Goal: Entertainment & Leisure: Consume media (video, audio)

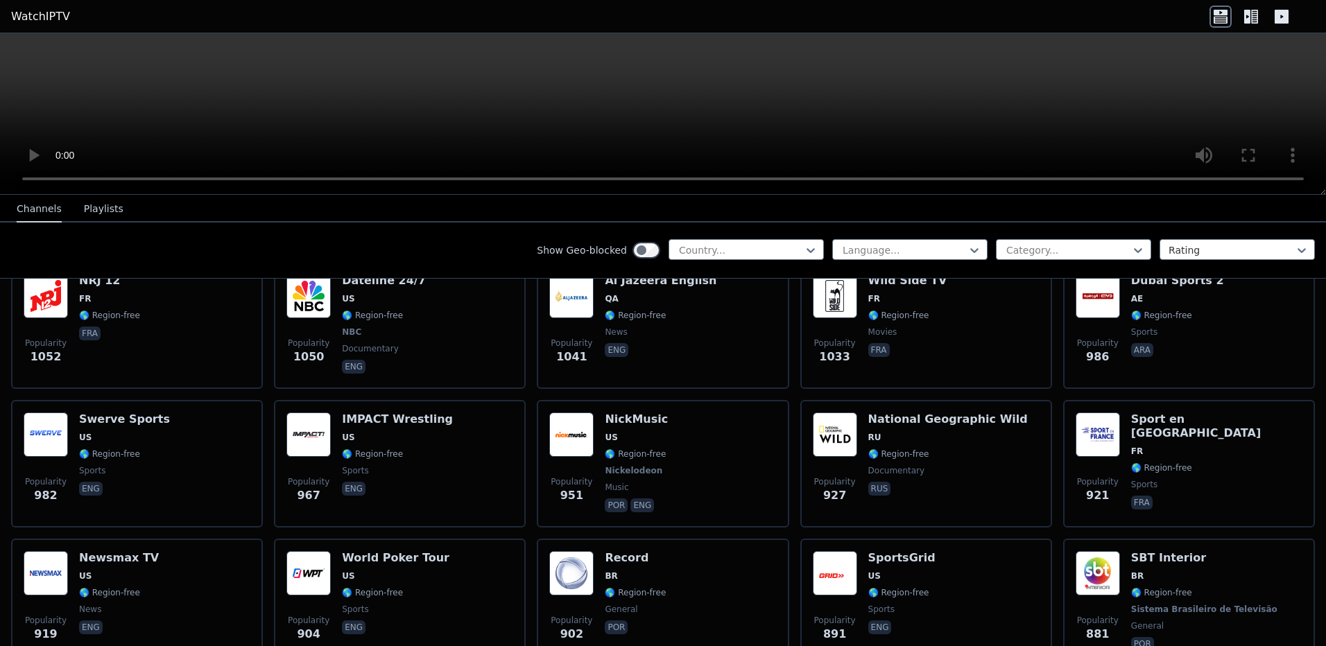
scroll to position [1872, 0]
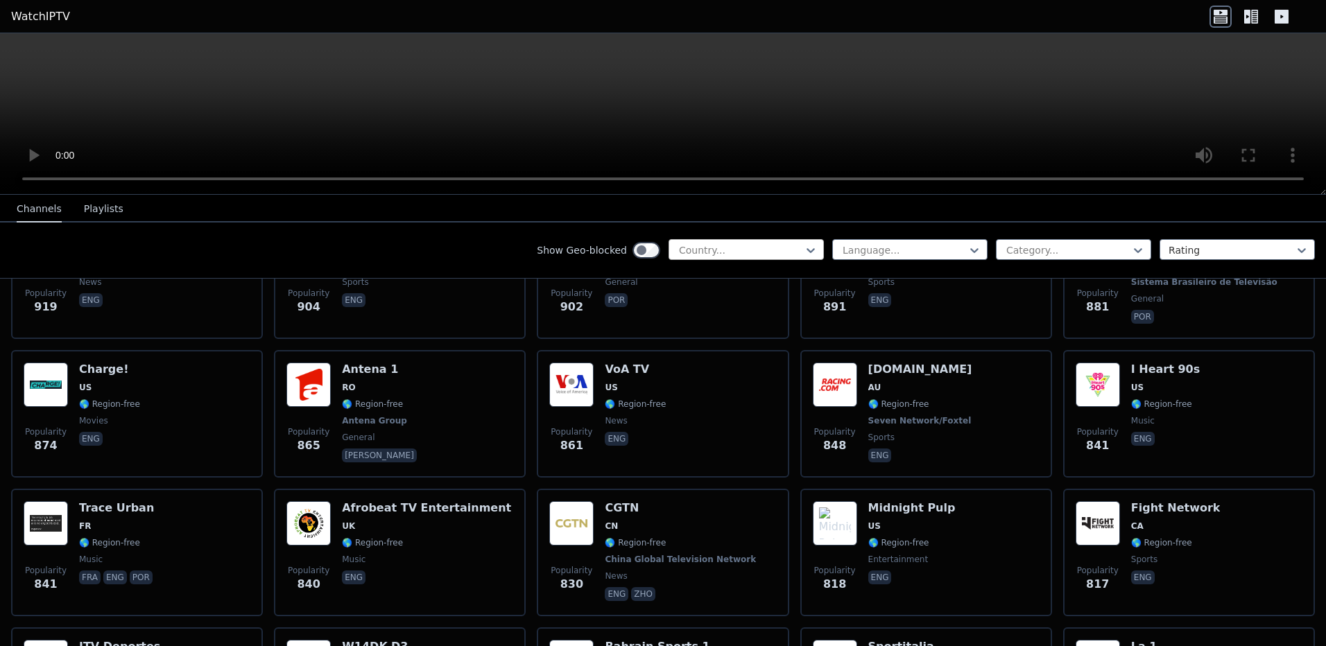
click at [774, 252] on div at bounding box center [740, 250] width 126 height 14
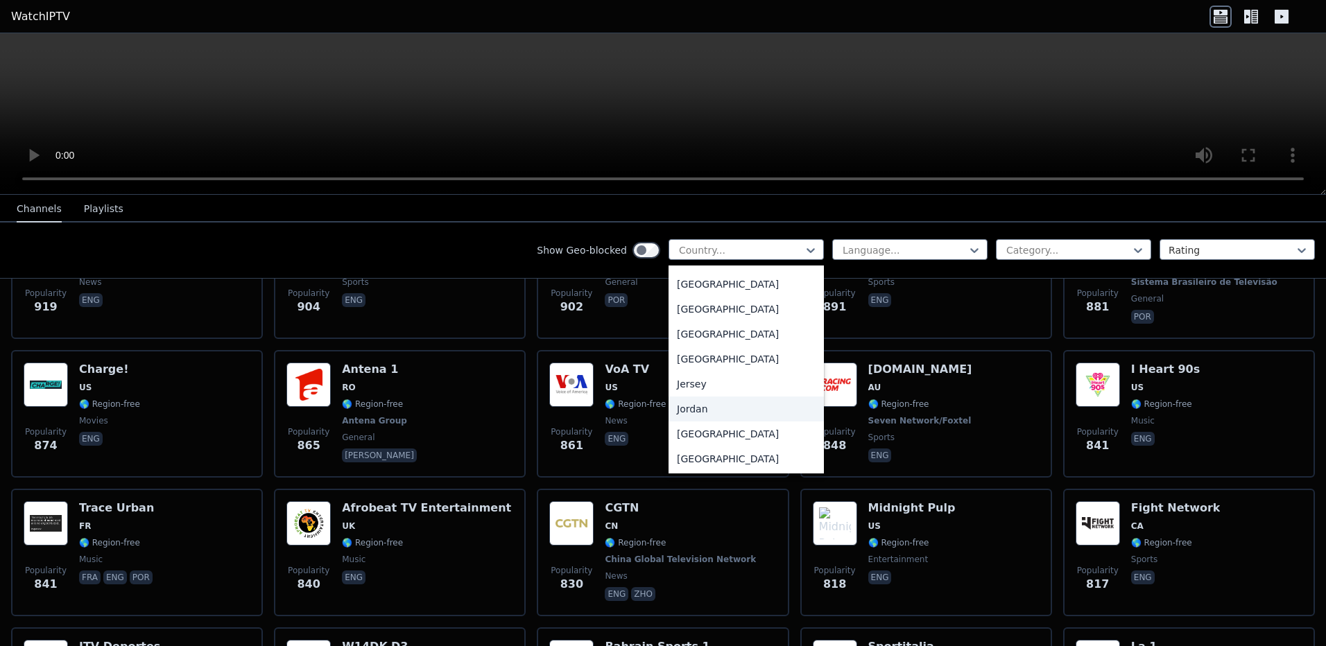
scroll to position [2323, 0]
click at [708, 391] on div "Jordan" at bounding box center [745, 379] width 155 height 25
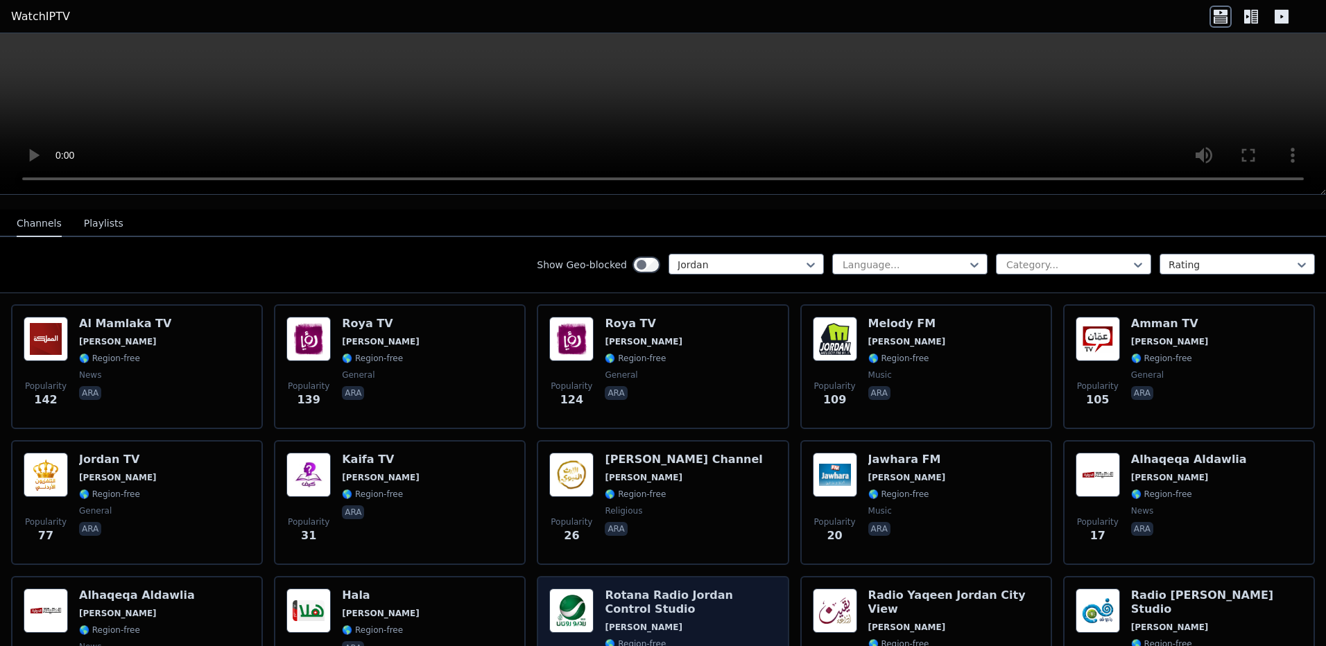
scroll to position [104, 0]
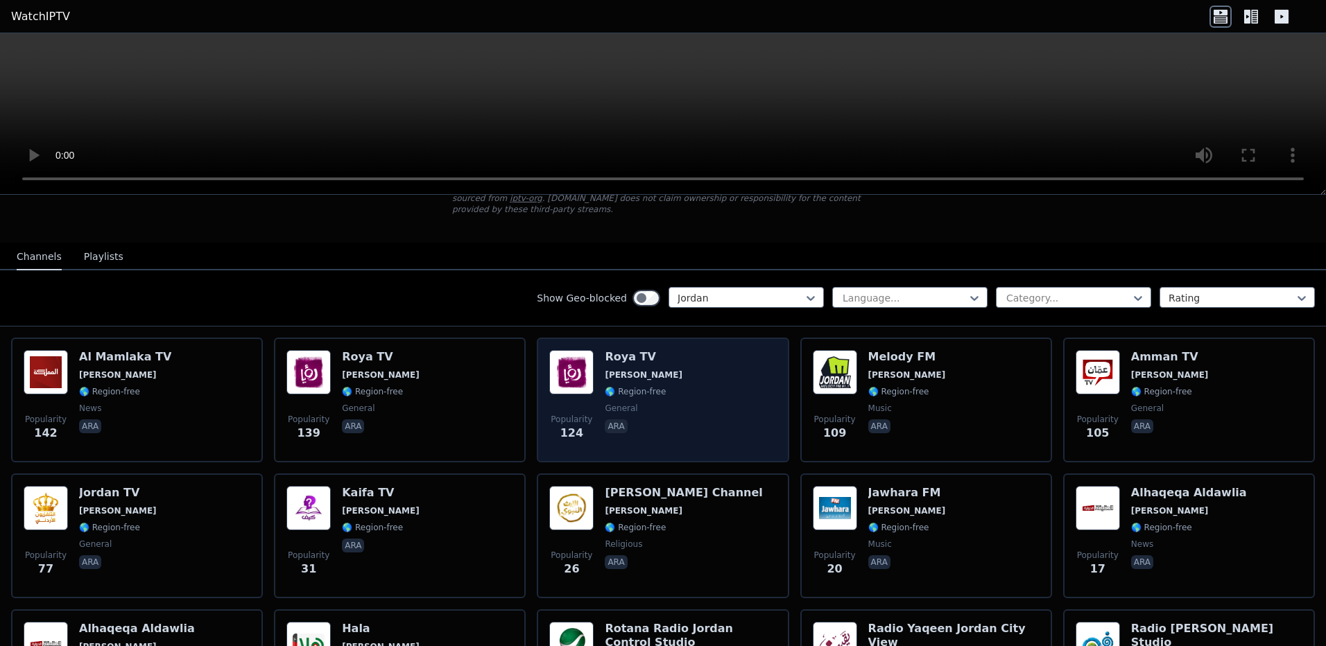
click at [684, 365] on div "Popularity 124 Roya TV JO 🌎 Region-free general ara" at bounding box center [662, 400] width 227 height 100
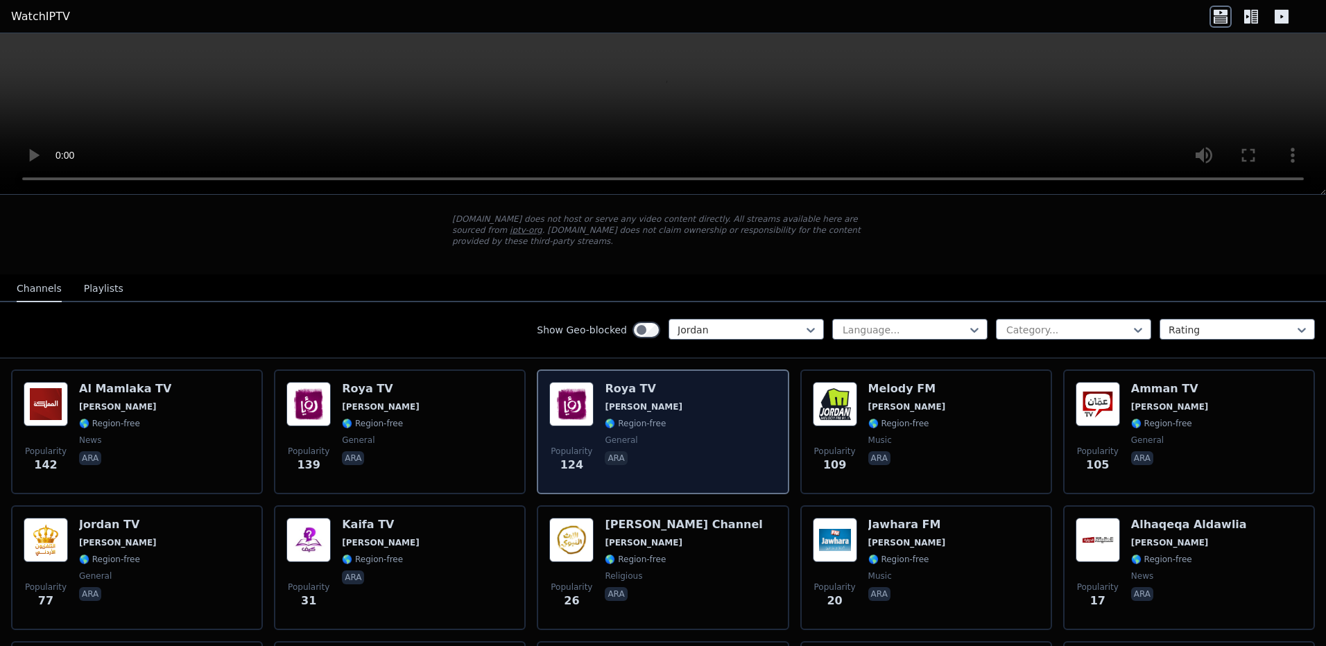
scroll to position [58, 0]
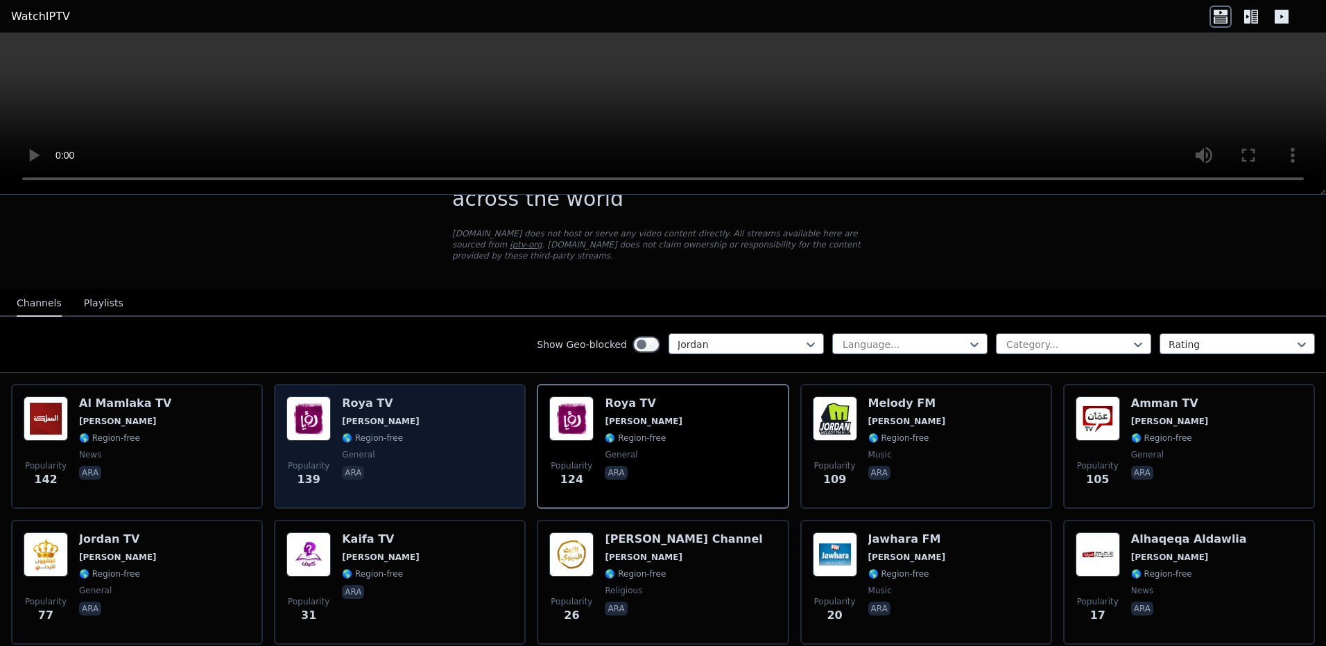
click at [443, 418] on div "Popularity 139 Roya TV JO 🌎 Region-free general [PERSON_NAME]" at bounding box center [399, 447] width 227 height 100
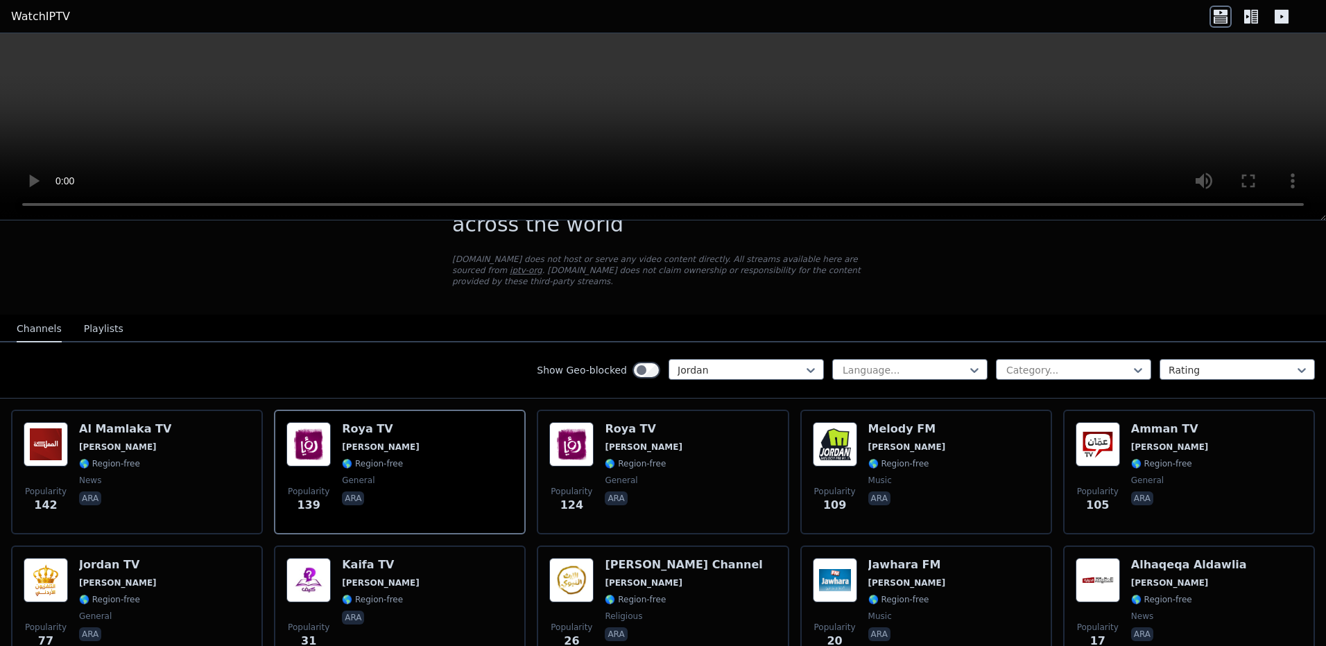
drag, startPoint x: 582, startPoint y: 147, endPoint x: 1283, endPoint y: 21, distance: 712.2
click at [1283, 21] on icon at bounding box center [1281, 17] width 14 height 14
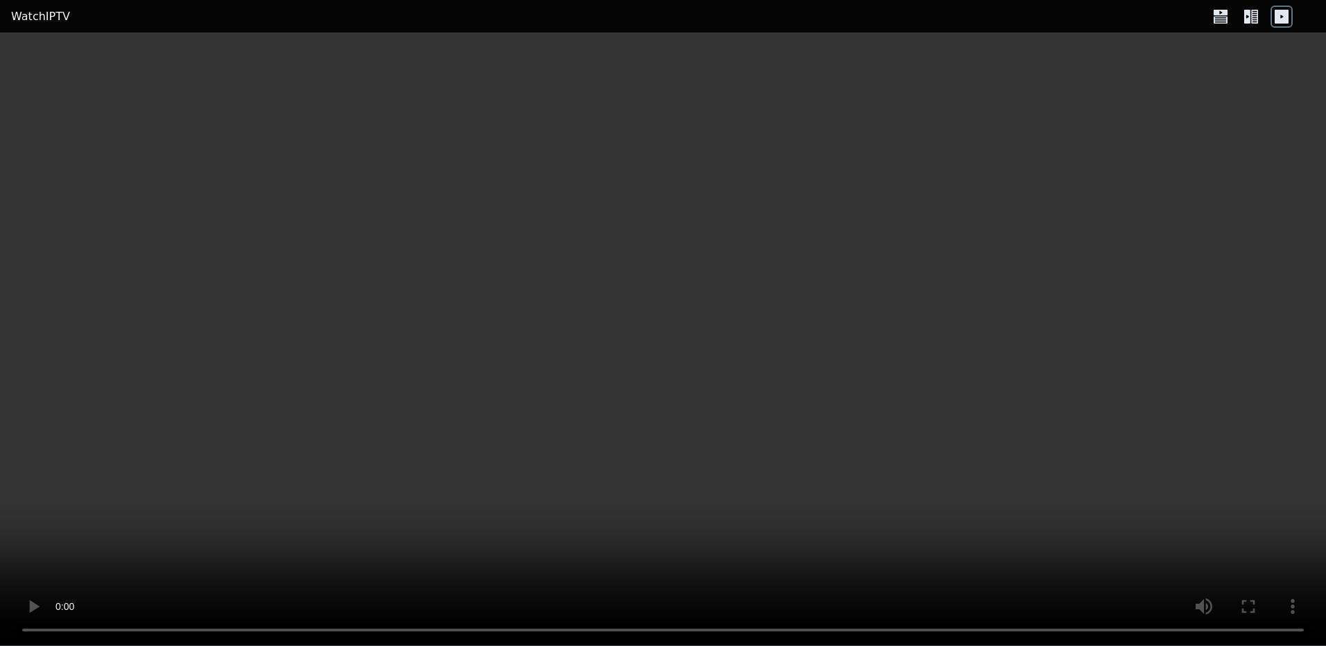
click at [1214, 23] on icon at bounding box center [1220, 19] width 14 height 7
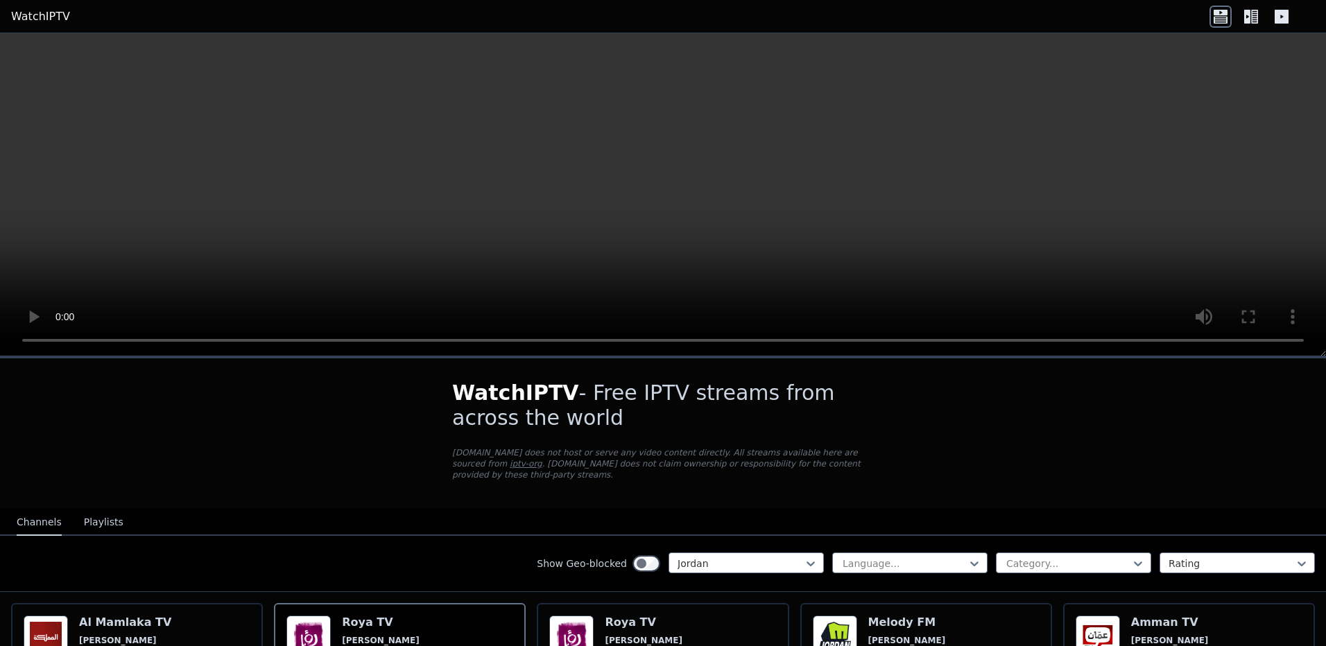
click at [1253, 21] on icon at bounding box center [1254, 17] width 7 height 14
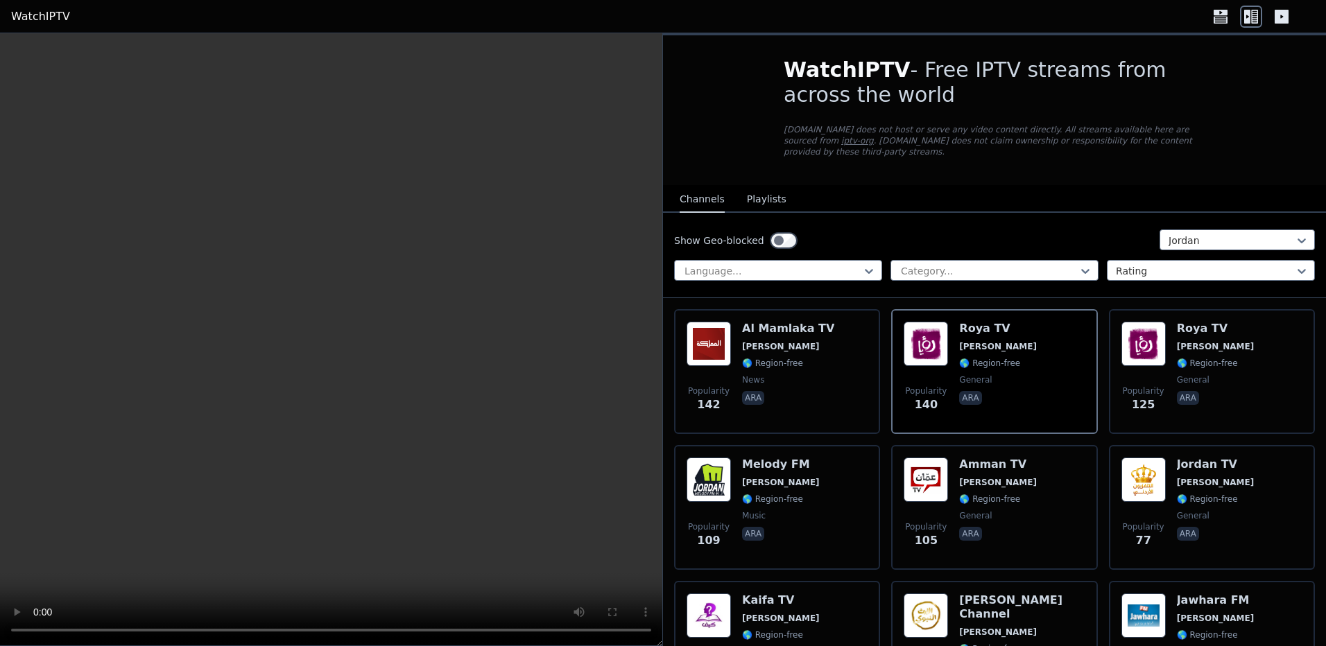
click at [1221, 19] on icon at bounding box center [1220, 17] width 22 height 22
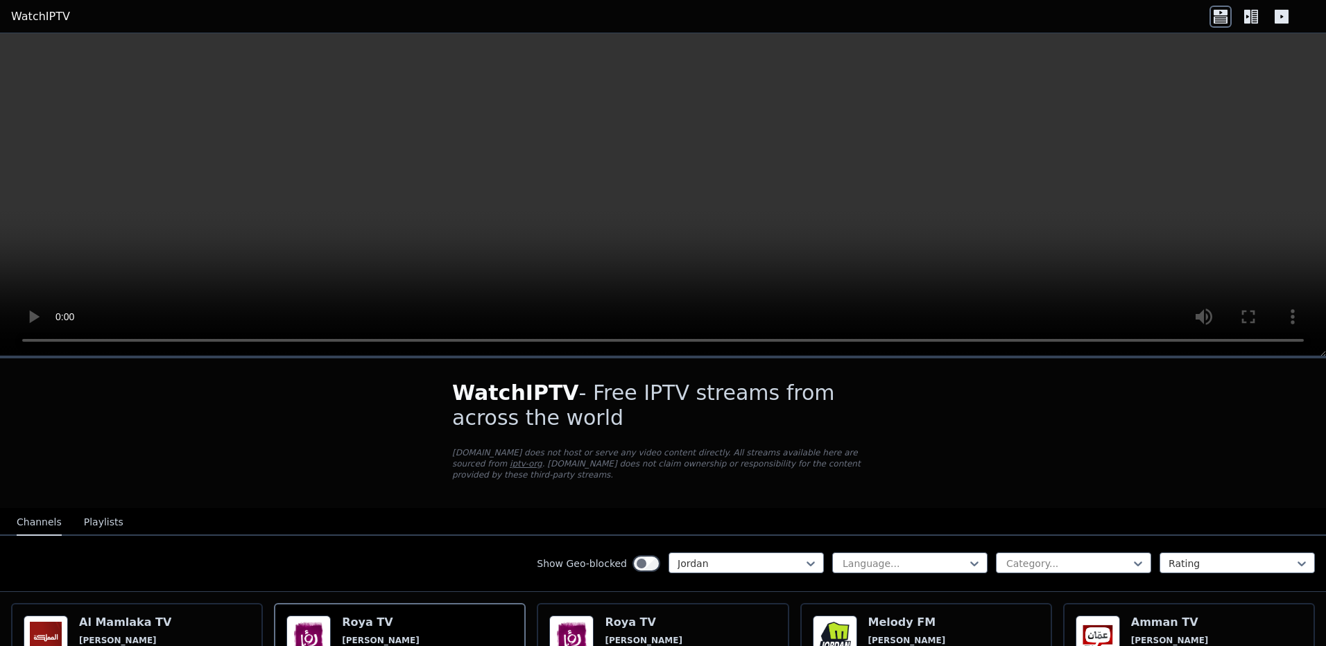
click at [42, 17] on link "WatchIPTV" at bounding box center [40, 16] width 59 height 17
click at [91, 515] on button "Playlists" at bounding box center [104, 523] width 40 height 26
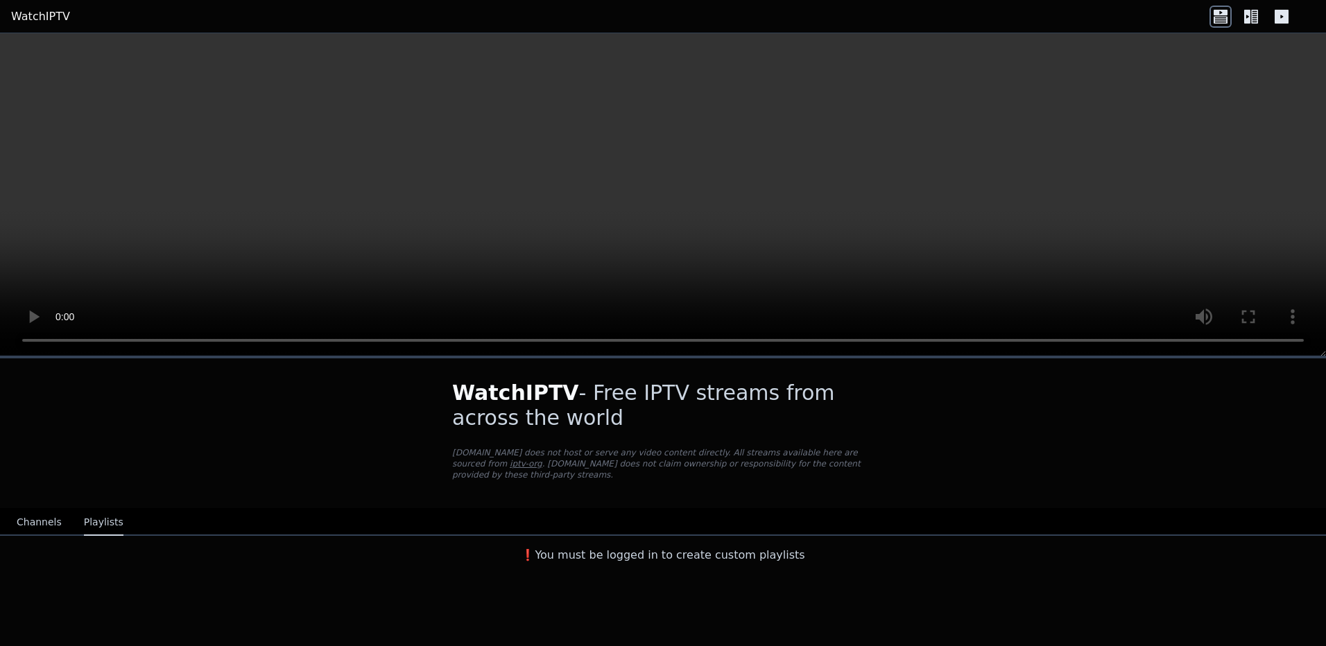
click at [600, 547] on h3 "❗️You must be logged in to create custom playlists" at bounding box center [663, 555] width 466 height 17
click at [582, 461] on p "[DOMAIN_NAME] does not host or serve any video content directly. All streams av…" at bounding box center [663, 463] width 422 height 33
click at [542, 459] on link "iptv-org" at bounding box center [526, 464] width 33 height 10
